Goal: Task Accomplishment & Management: Complete application form

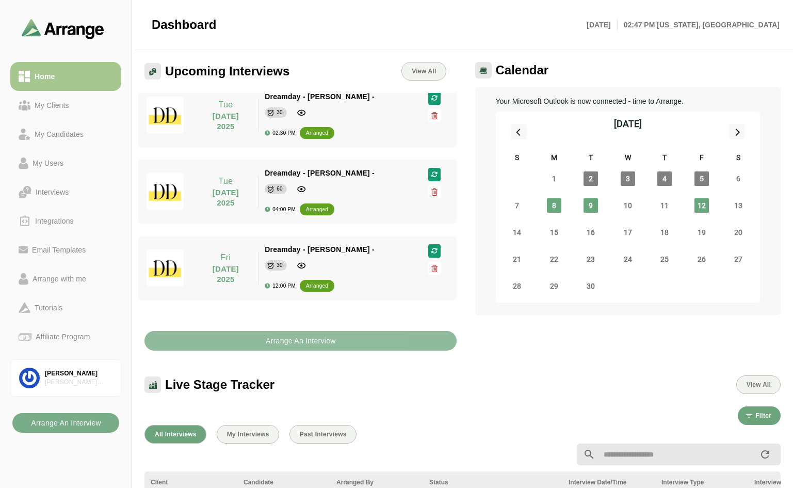
click at [281, 340] on b "Arrange An Interview" at bounding box center [300, 341] width 71 height 20
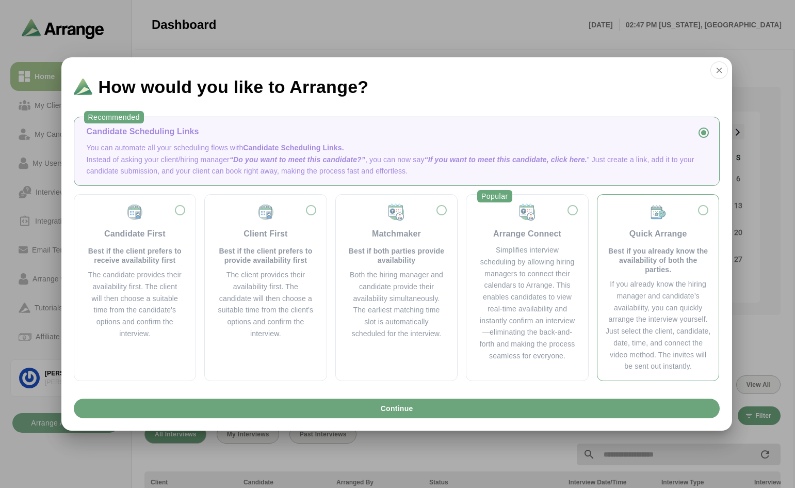
click at [704, 212] on div "Quick Arrange Best if you already know the availability of both the parties." at bounding box center [658, 238] width 105 height 71
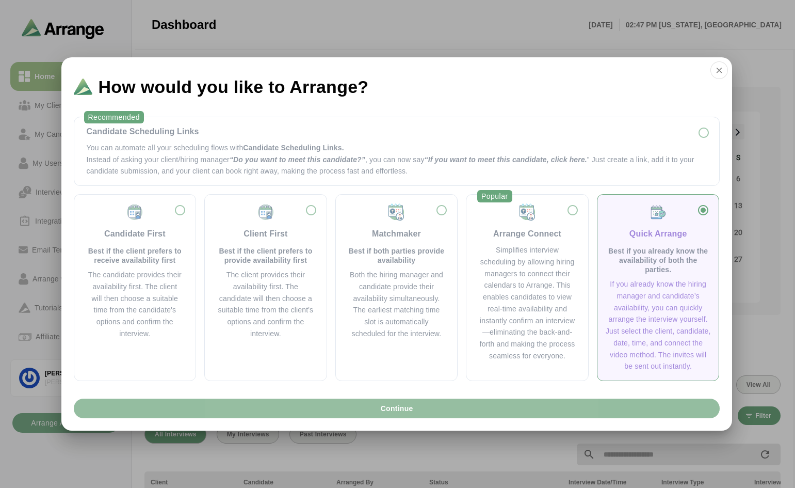
click at [408, 405] on span "Continue" at bounding box center [396, 409] width 33 height 20
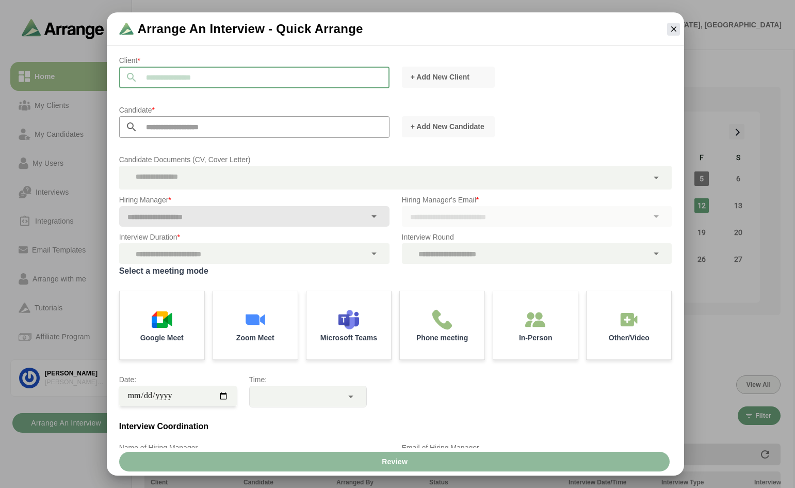
click at [267, 83] on input "text" at bounding box center [264, 78] width 252 height 22
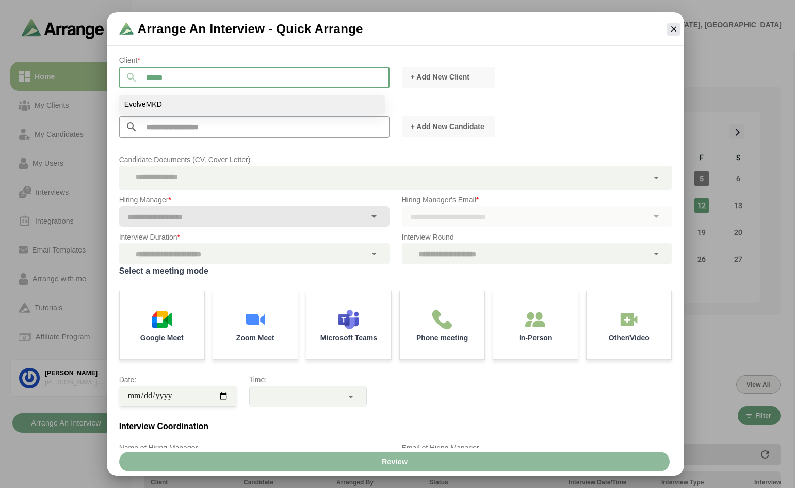
click at [173, 105] on li "EvolveMKD" at bounding box center [252, 104] width 266 height 20
type input "*********"
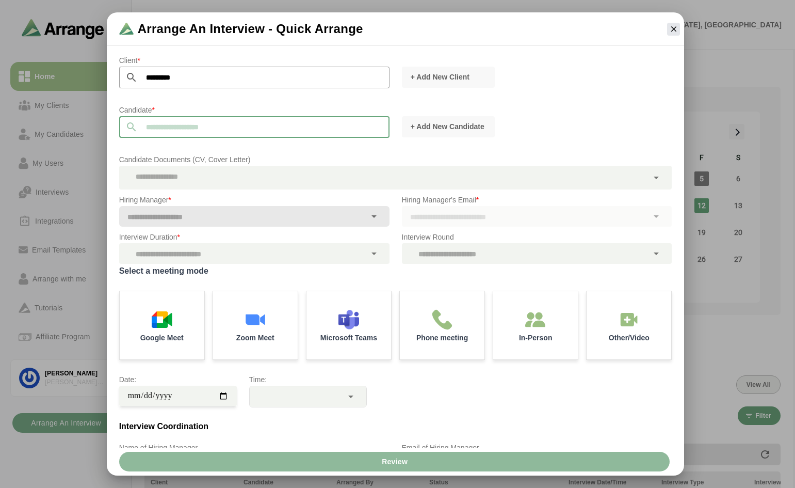
click at [262, 128] on input "text" at bounding box center [264, 127] width 252 height 22
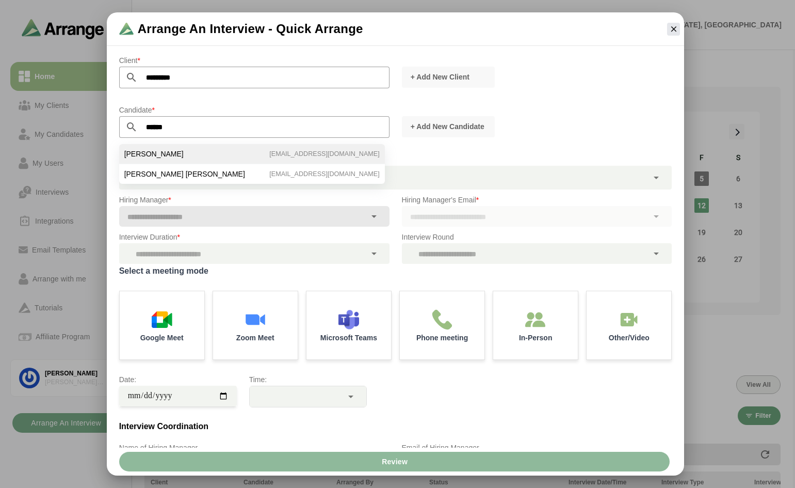
click at [195, 153] on li "Ashley A. Ganjamie ashley.a.johnson84@gmail.com" at bounding box center [252, 154] width 266 height 20
type input "**********"
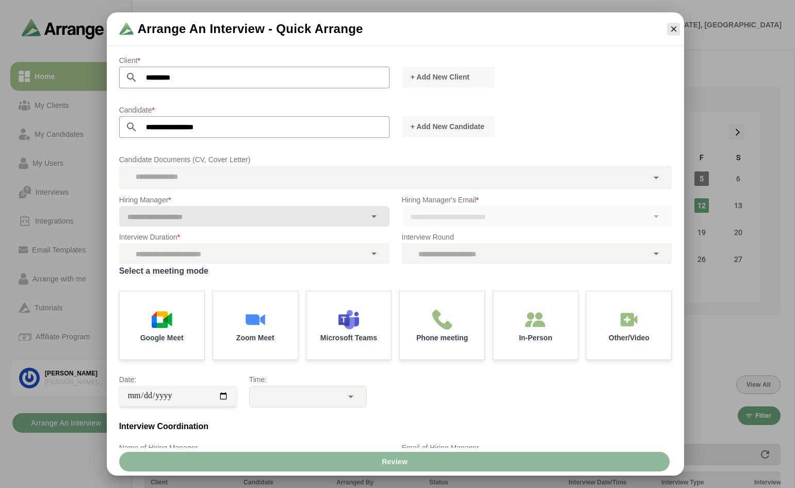
click at [386, 177] on div at bounding box center [384, 178] width 530 height 24
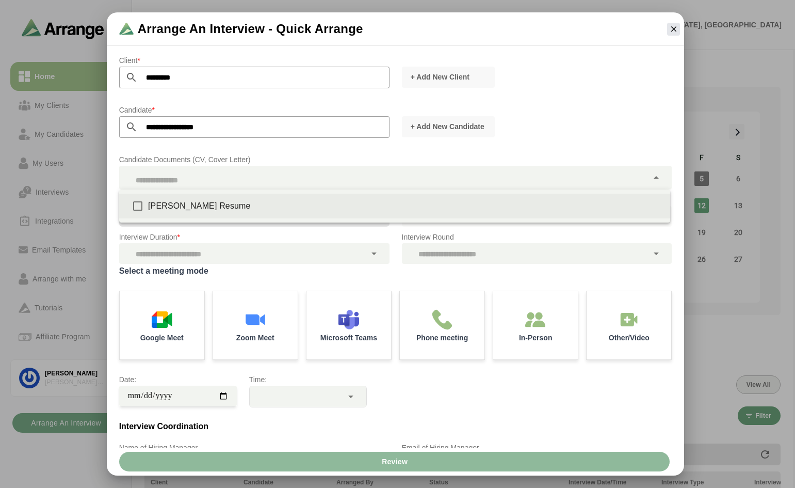
click at [244, 204] on div "Ashley Ganjamie Resume" at bounding box center [405, 206] width 514 height 12
type input "**********"
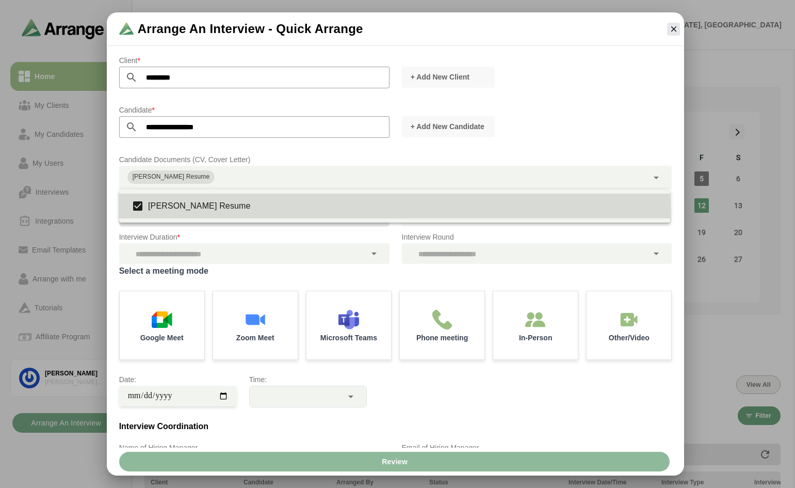
click at [595, 122] on div "+ Add New Candidate" at bounding box center [537, 127] width 283 height 34
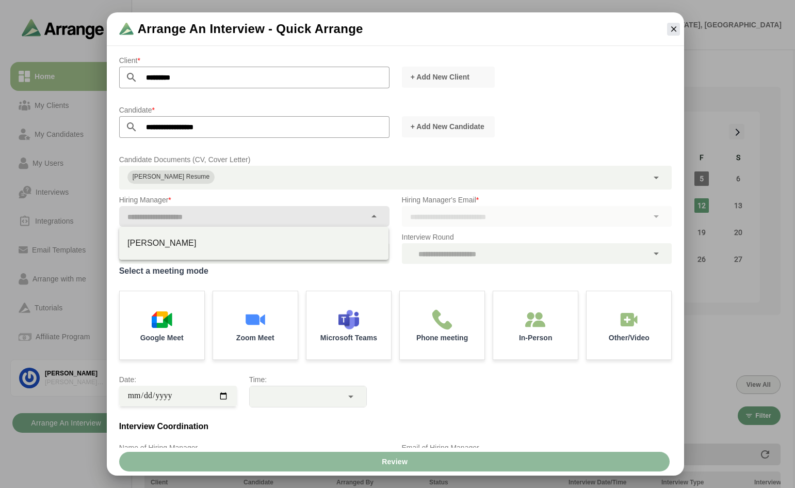
click at [372, 214] on icon at bounding box center [374, 216] width 12 height 12
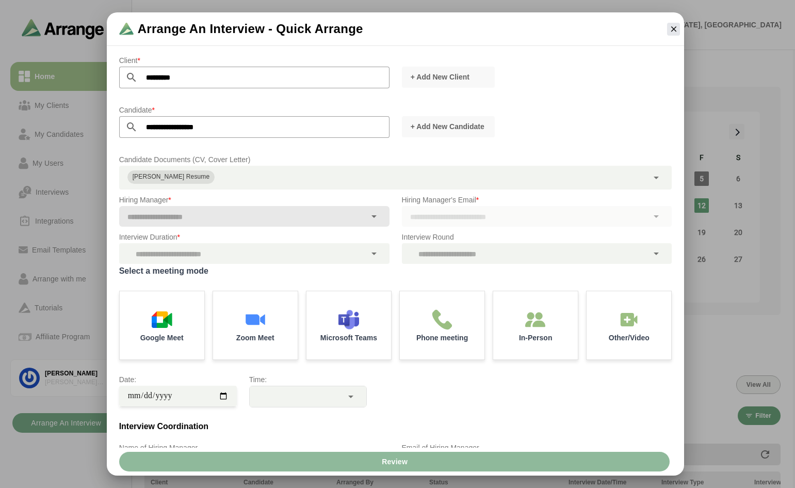
click at [372, 214] on icon at bounding box center [374, 216] width 12 height 12
click at [671, 27] on icon "button" at bounding box center [674, 28] width 9 height 9
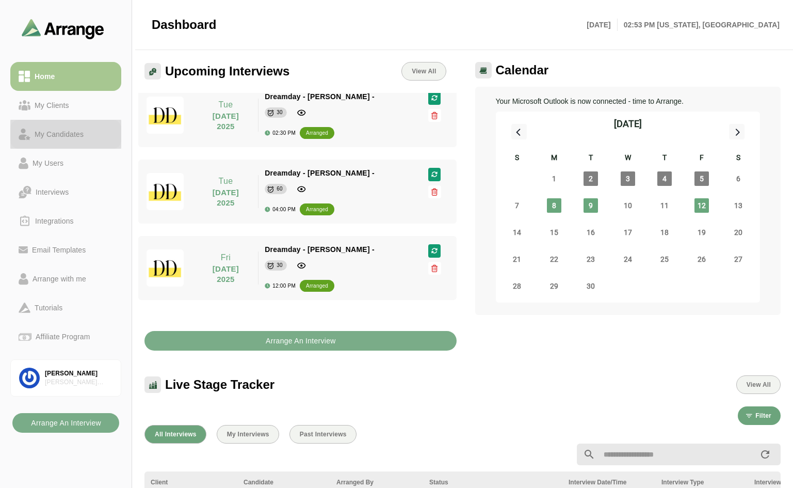
click at [69, 135] on div "My Candidates" at bounding box center [58, 134] width 57 height 12
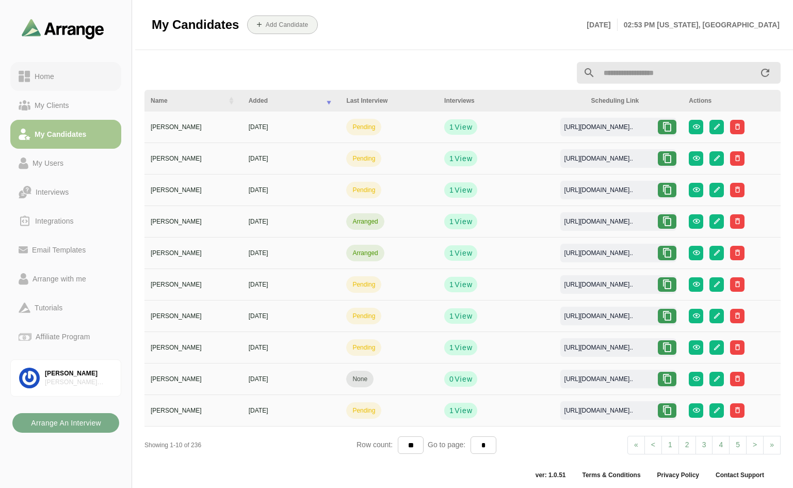
click at [47, 72] on div "Home" at bounding box center [44, 76] width 28 height 12
